Goal: Information Seeking & Learning: Check status

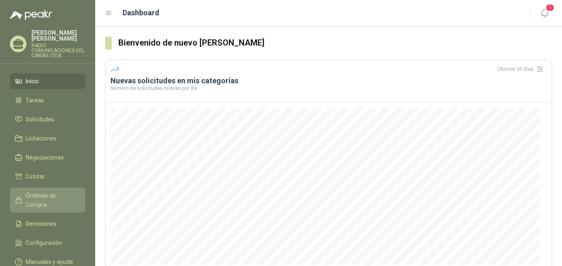
click at [56, 191] on span "Órdenes de Compra" at bounding box center [52, 200] width 52 height 18
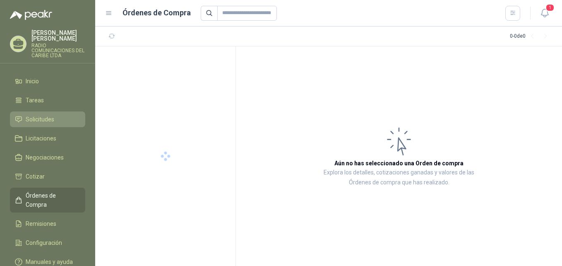
click at [56, 115] on li "Solicitudes" at bounding box center [47, 119] width 65 height 9
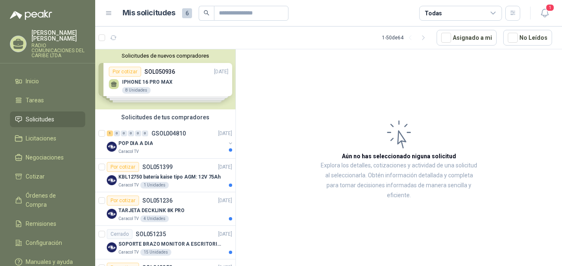
click at [163, 72] on div "Solicitudes de nuevos compradores Por cotizar SOL050936 [DATE] IPHONE 16 PRO MA…" at bounding box center [165, 79] width 140 height 60
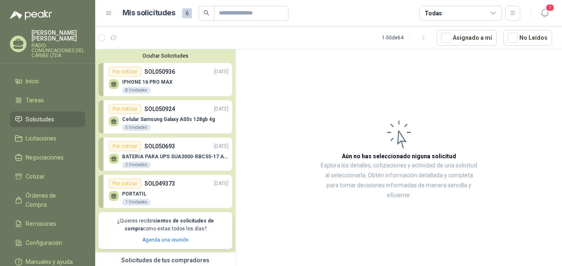
click at [164, 186] on p "SOL049373" at bounding box center [160, 183] width 31 height 9
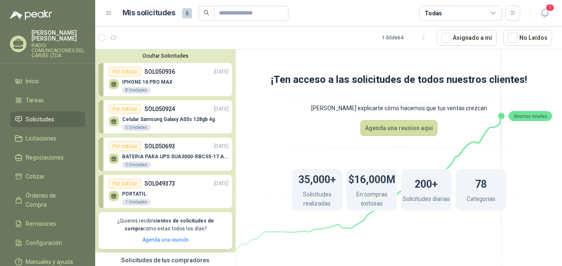
click at [174, 183] on p "SOL049373" at bounding box center [160, 183] width 31 height 9
click at [139, 201] on div "1 Unidades" at bounding box center [136, 202] width 29 height 7
click at [155, 82] on p "IPHONE 16 PRO MAX" at bounding box center [147, 82] width 51 height 6
click at [174, 119] on p "Celular Samsung Galaxy A05s 128gb 4g" at bounding box center [168, 119] width 93 height 6
click at [130, 150] on div "Por cotizar" at bounding box center [125, 146] width 32 height 10
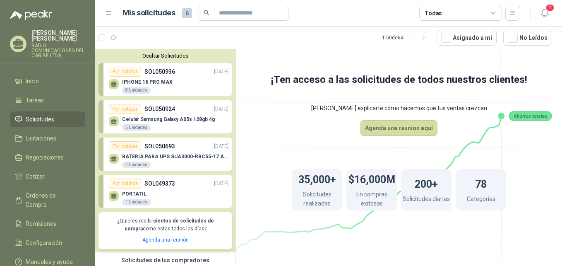
click at [176, 149] on div "Por cotizar SOL050693 [DATE]" at bounding box center [169, 146] width 120 height 10
click at [185, 12] on span "6" at bounding box center [187, 13] width 10 height 10
click at [184, 17] on span "6" at bounding box center [187, 13] width 10 height 10
click at [108, 13] on icon at bounding box center [108, 13] width 5 height 3
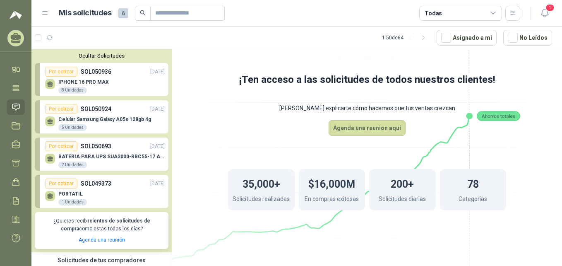
click at [106, 182] on p "SOL049373" at bounding box center [96, 183] width 31 height 9
click at [78, 165] on div "2 Unidades" at bounding box center [72, 165] width 29 height 7
